Goal: Download file/media

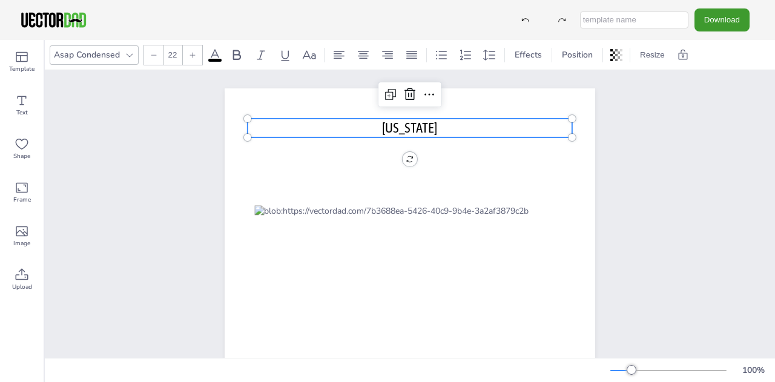
click at [403, 133] on span "[US_STATE]" at bounding box center [409, 128] width 55 height 16
click at [355, 130] on p "[US_STATE]" at bounding box center [410, 128] width 325 height 19
click at [419, 123] on span "Advanced Mobile Wound Care Marketing Counties Map" at bounding box center [410, 128] width 276 height 16
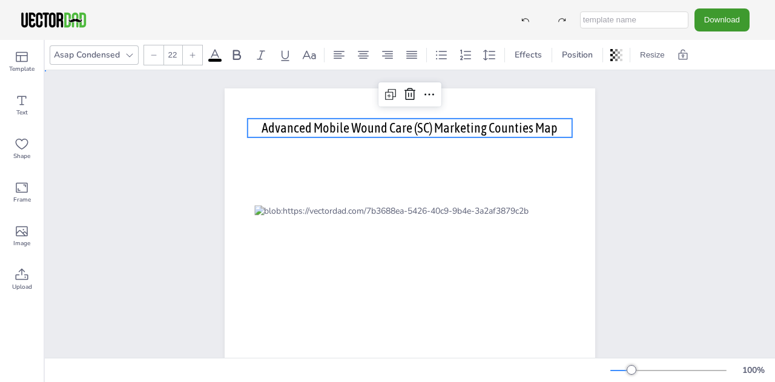
click at [615, 184] on div "[DOMAIN_NAME] Advanced Mobile Wound Care (SC) Marketing Counties Map Advanced M…" at bounding box center [410, 327] width 475 height 515
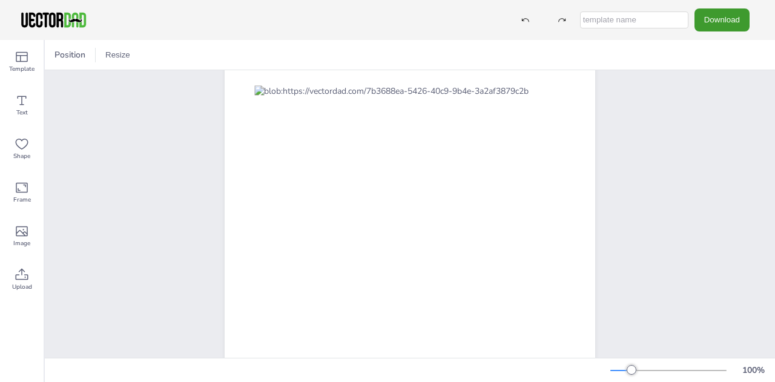
scroll to position [112, 0]
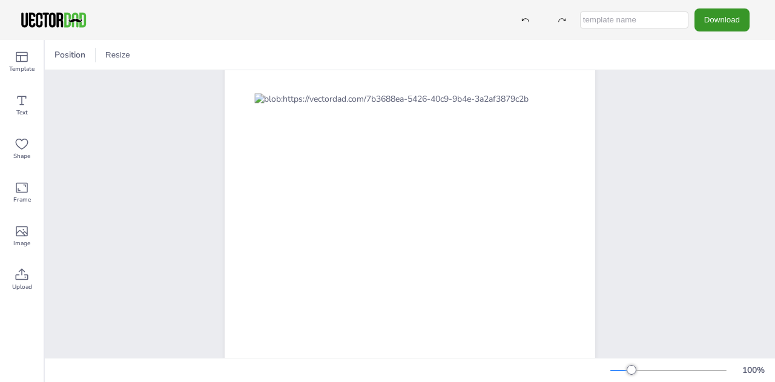
click at [708, 19] on button "Download" at bounding box center [721, 19] width 55 height 22
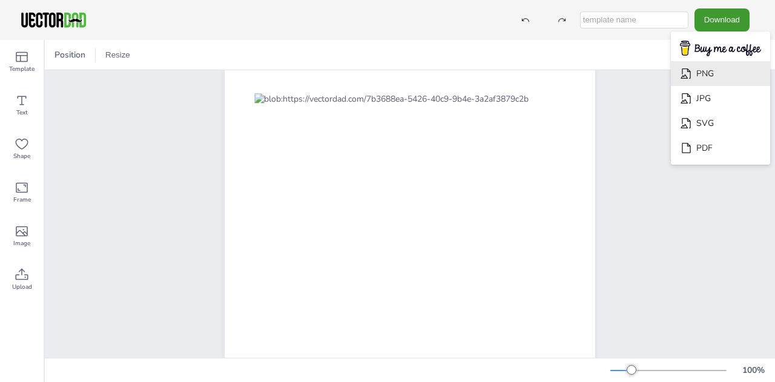
click at [713, 77] on li "PNG" at bounding box center [720, 73] width 99 height 25
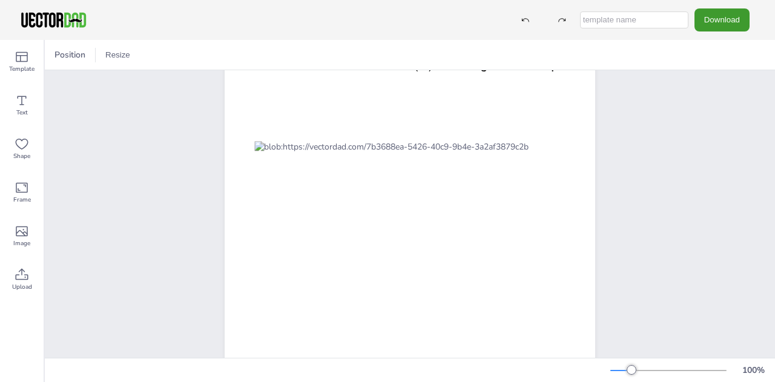
scroll to position [0, 0]
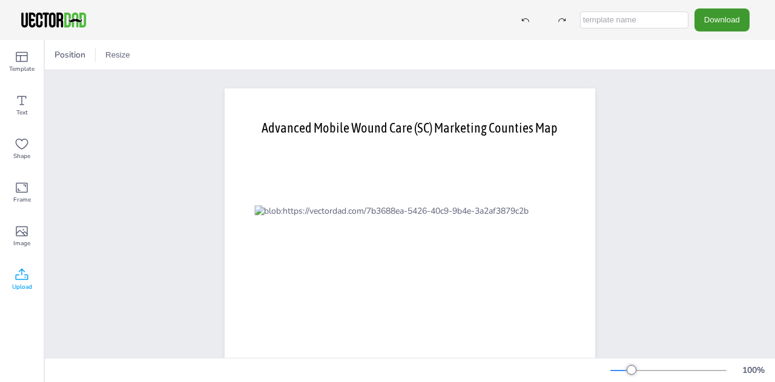
click at [21, 274] on icon at bounding box center [22, 274] width 13 height 12
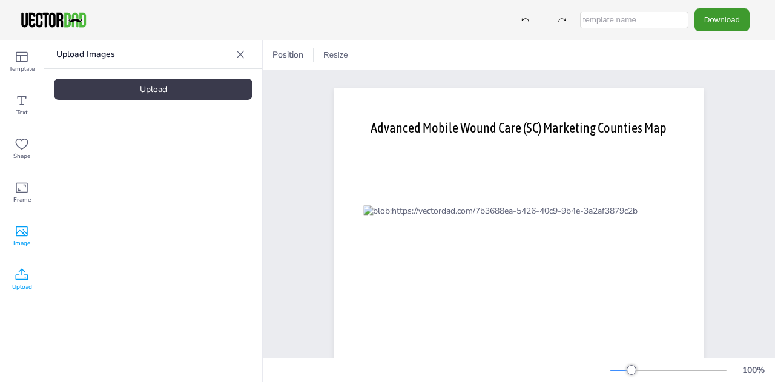
click at [19, 252] on div "Image" at bounding box center [22, 236] width 44 height 44
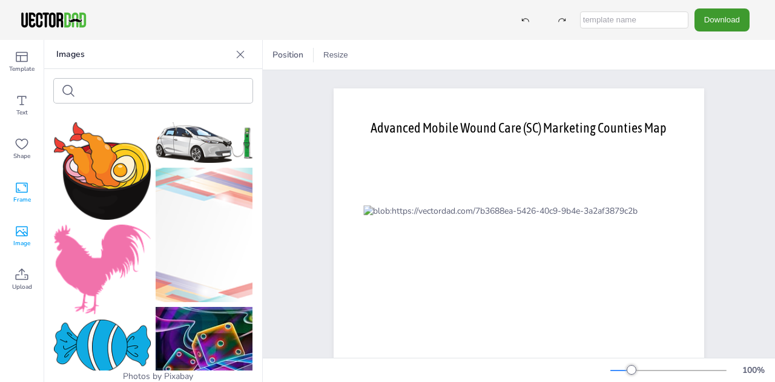
click at [23, 210] on div "Frame" at bounding box center [22, 193] width 44 height 44
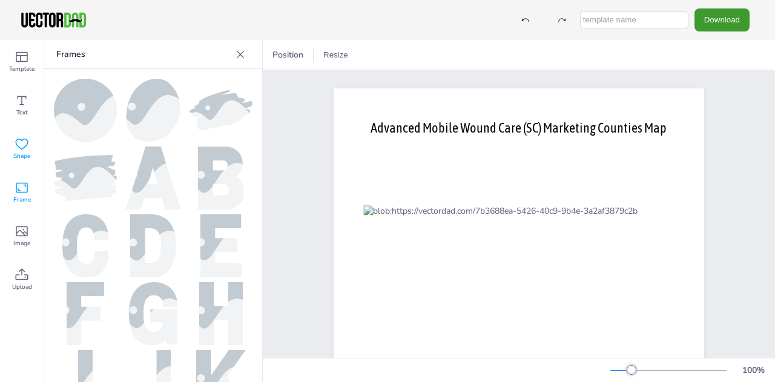
click at [26, 145] on icon at bounding box center [22, 144] width 15 height 15
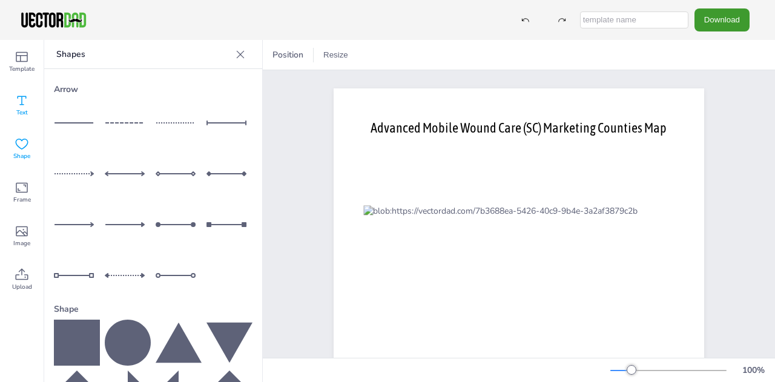
click at [25, 101] on icon at bounding box center [22, 100] width 15 height 15
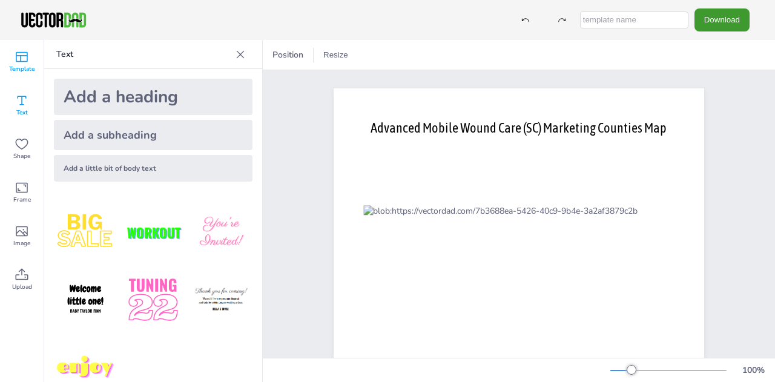
click at [25, 65] on span "Template" at bounding box center [21, 69] width 25 height 10
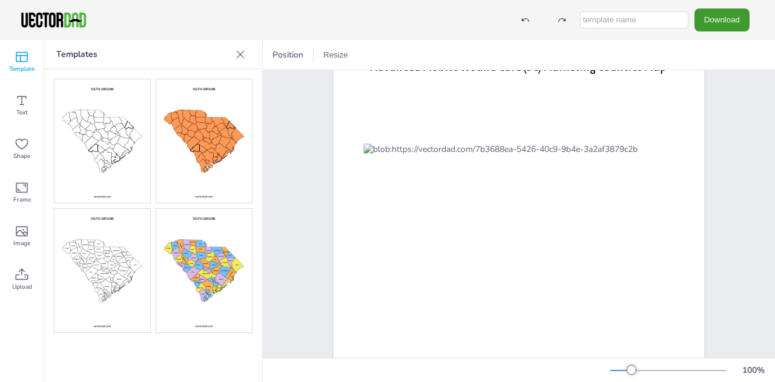
scroll to position [55, 0]
